Goal: Check status: Check status

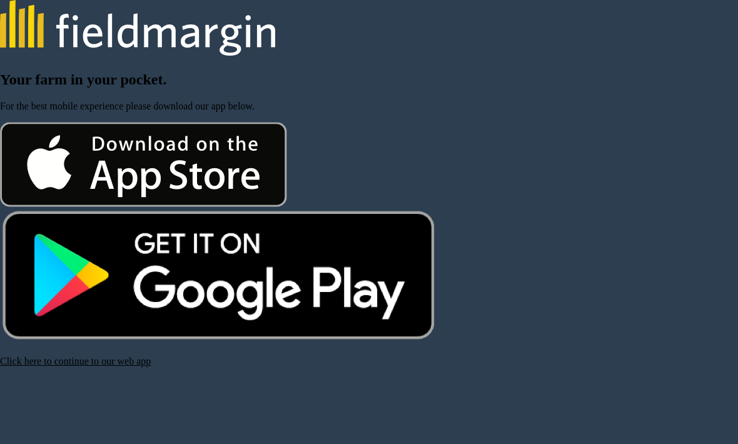
click at [63, 367] on link "Click here to continue to our web app" at bounding box center [75, 361] width 151 height 11
click at [53, 367] on link "Click here to continue to our web app" at bounding box center [75, 361] width 151 height 11
click at [81, 367] on link "Click here to continue to our web app" at bounding box center [75, 361] width 151 height 11
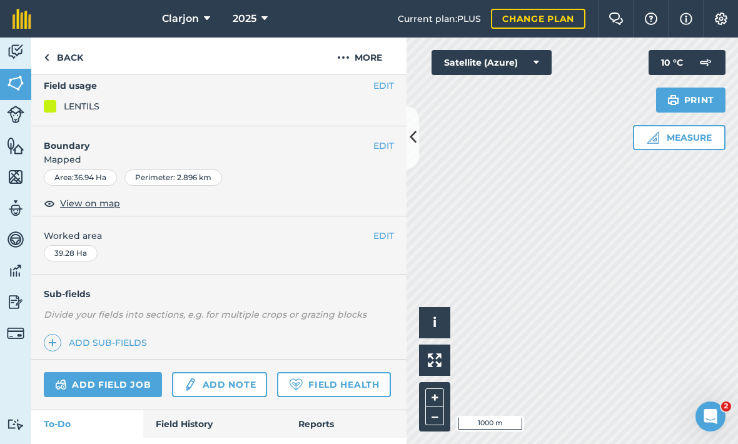
click at [168, 423] on link "Field History" at bounding box center [214, 424] width 142 height 28
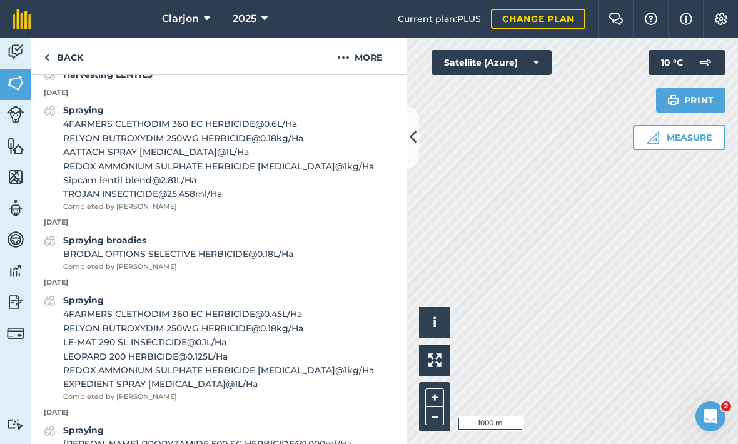
scroll to position [554, 0]
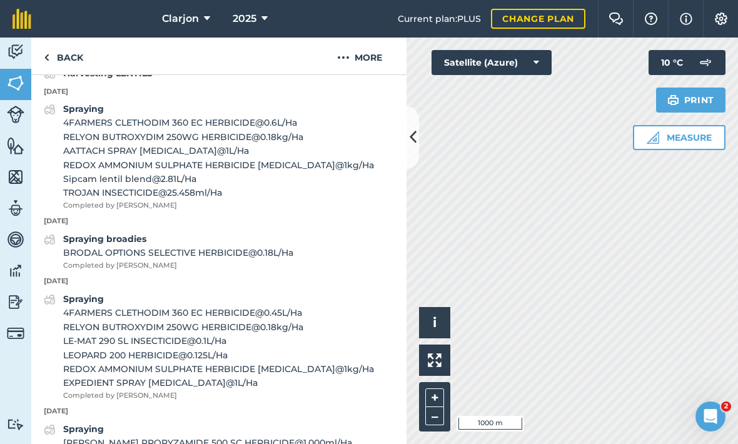
click at [61, 58] on link "Back" at bounding box center [63, 56] width 64 height 37
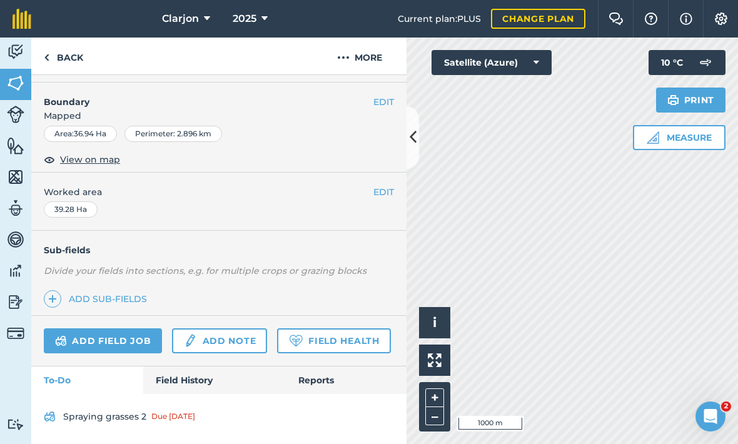
scroll to position [126, 0]
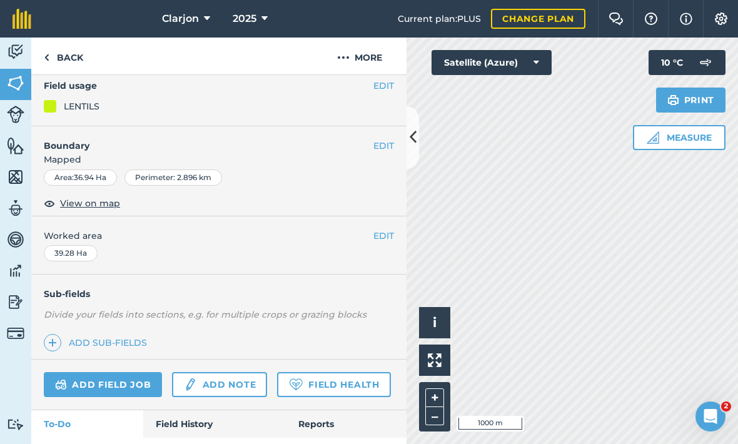
scroll to position [101, 0]
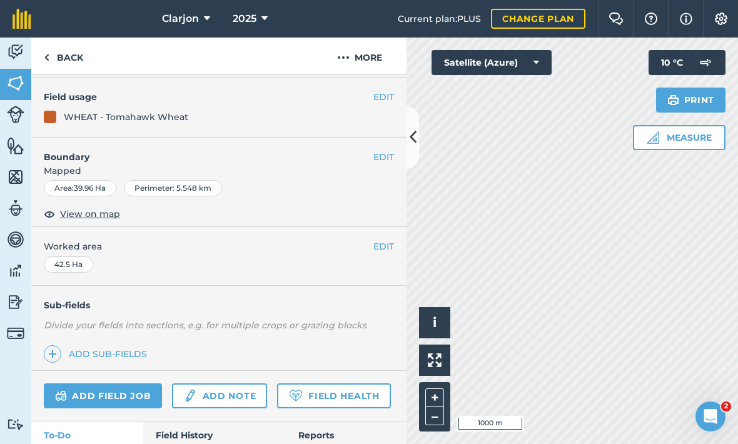
click at [169, 423] on link "Field History" at bounding box center [214, 436] width 142 height 28
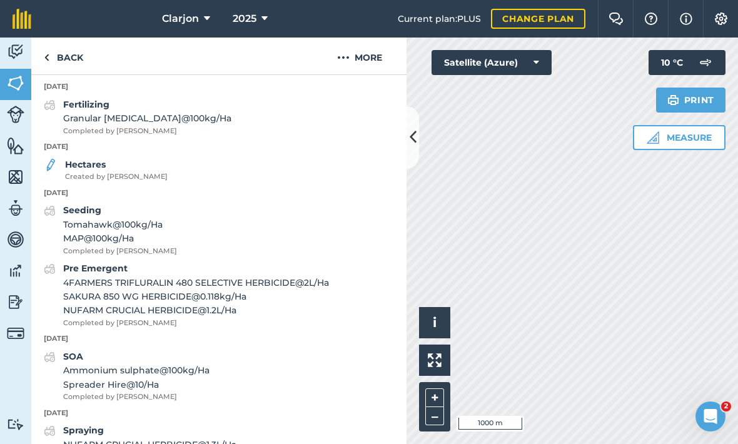
scroll to position [717, 0]
